Goal: Task Accomplishment & Management: Manage account settings

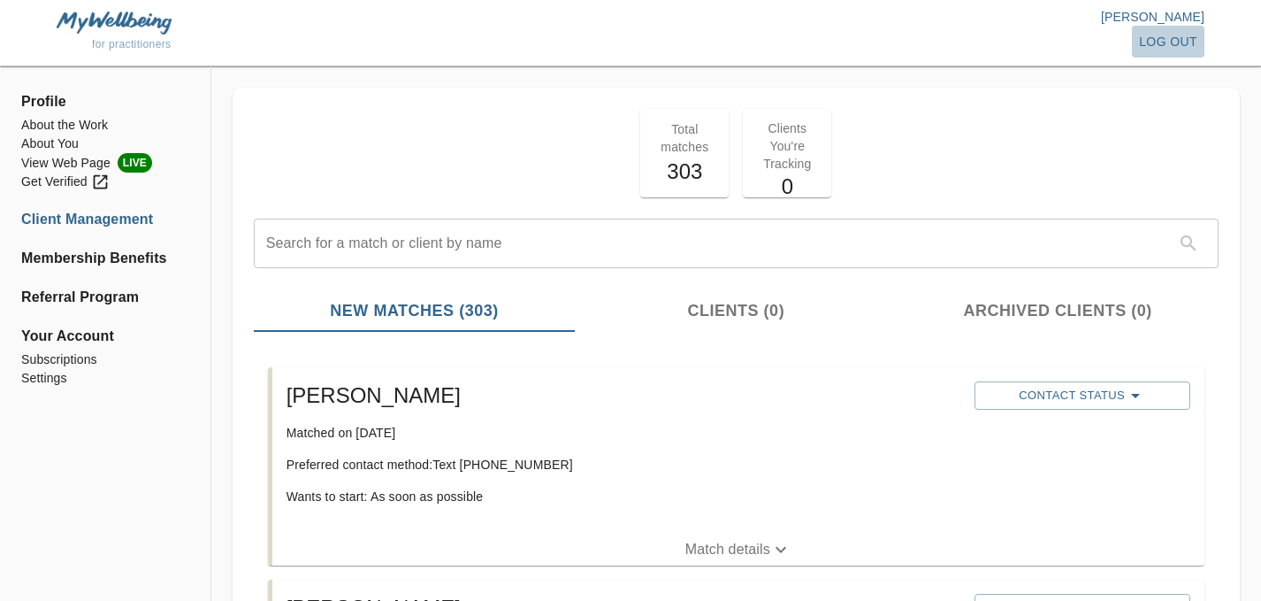
click at [1155, 43] on span "log out" at bounding box center [1168, 42] width 58 height 22
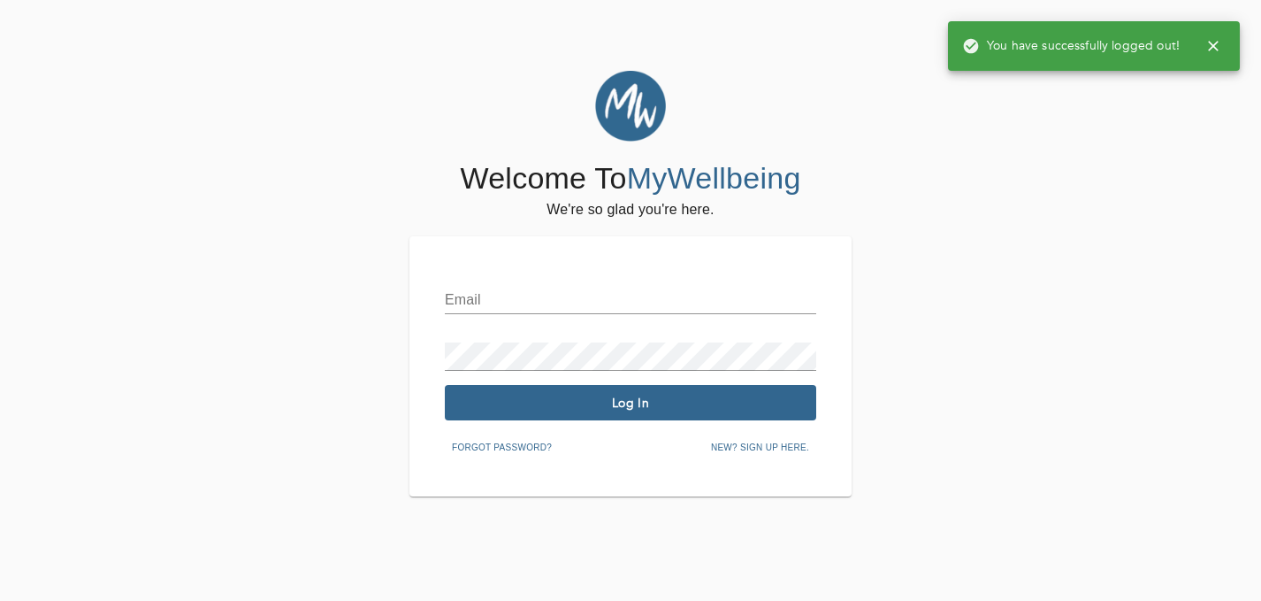
type input "[EMAIL_ADDRESS][DOMAIN_NAME]"
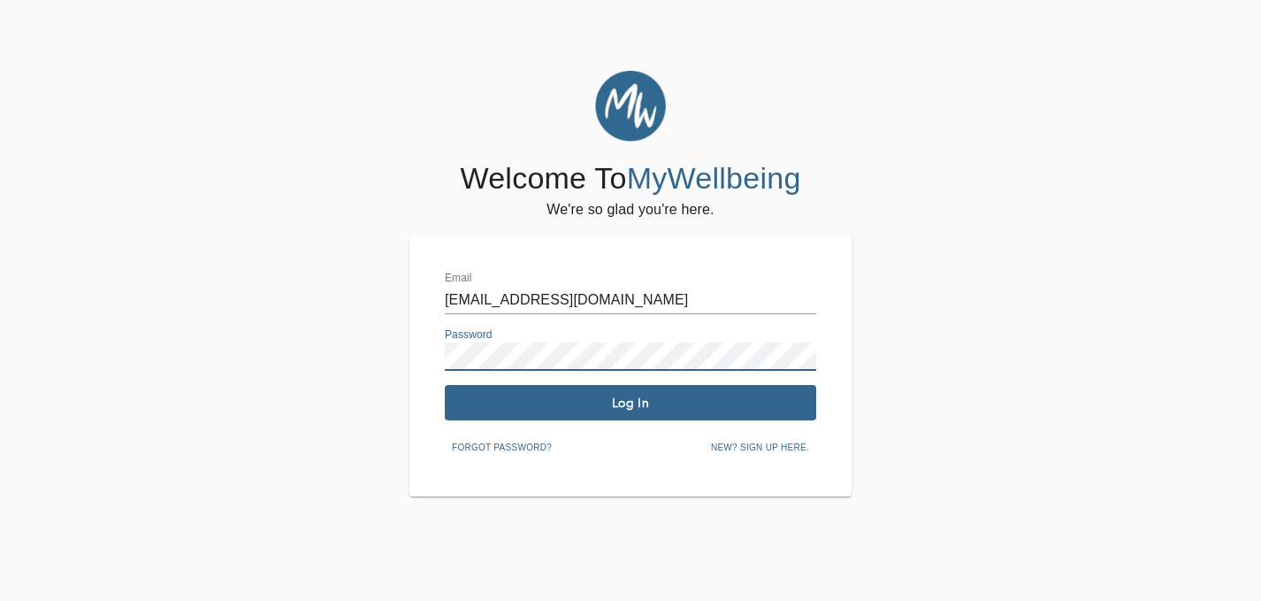
click at [585, 403] on span "Log In" at bounding box center [630, 402] width 357 height 17
